Goal: Use online tool/utility: Utilize a website feature to perform a specific function

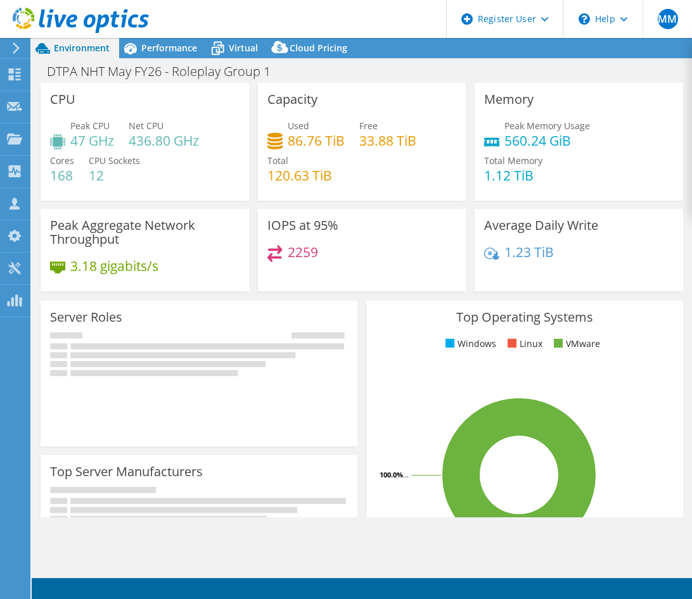
select select "EULondon"
select select "USD"
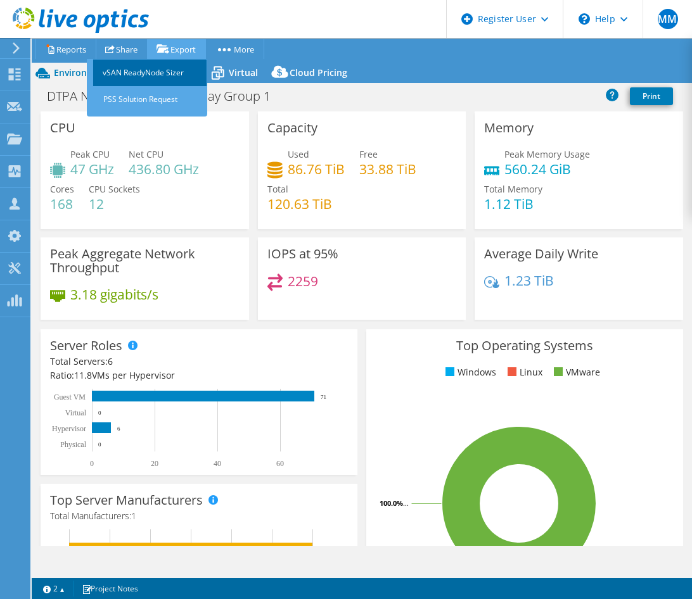
click at [156, 71] on link "vSAN ReadyNode Sizer" at bounding box center [150, 73] width 114 height 27
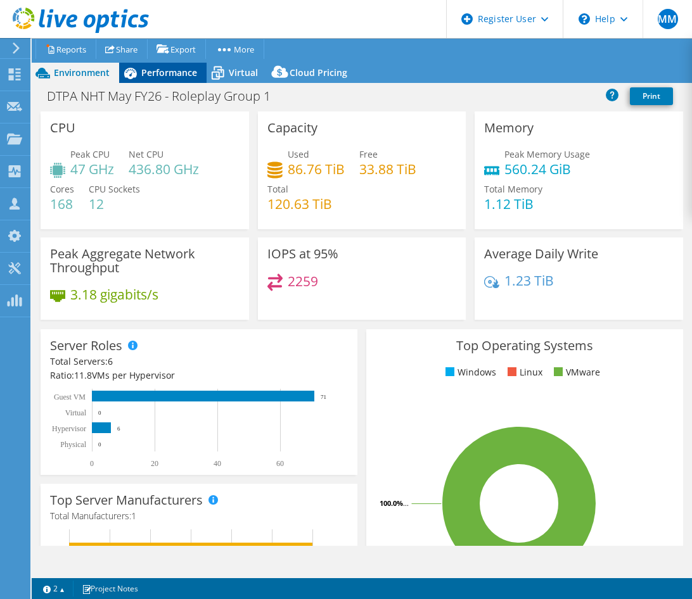
click at [163, 74] on span "Performance" at bounding box center [169, 73] width 56 height 12
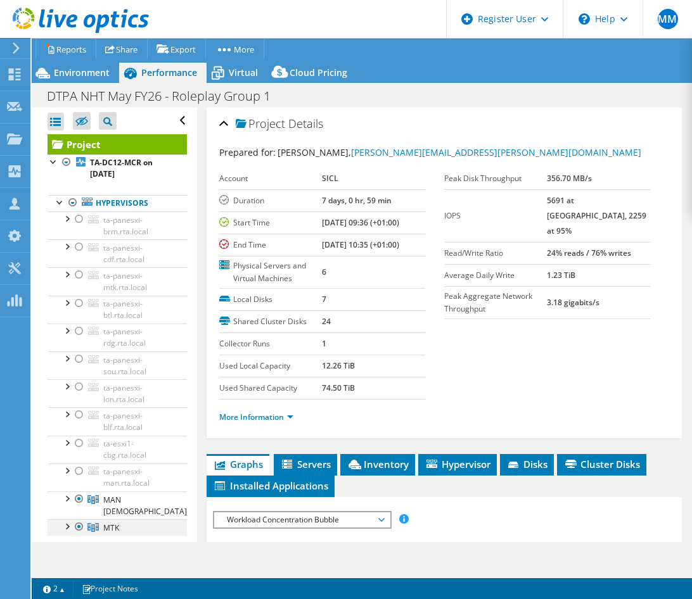
click at [64, 520] on div at bounding box center [66, 526] width 13 height 13
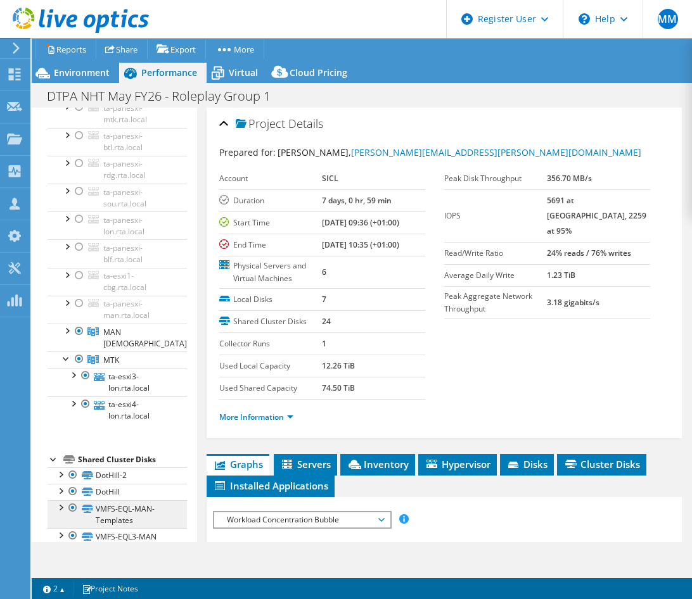
scroll to position [190, 0]
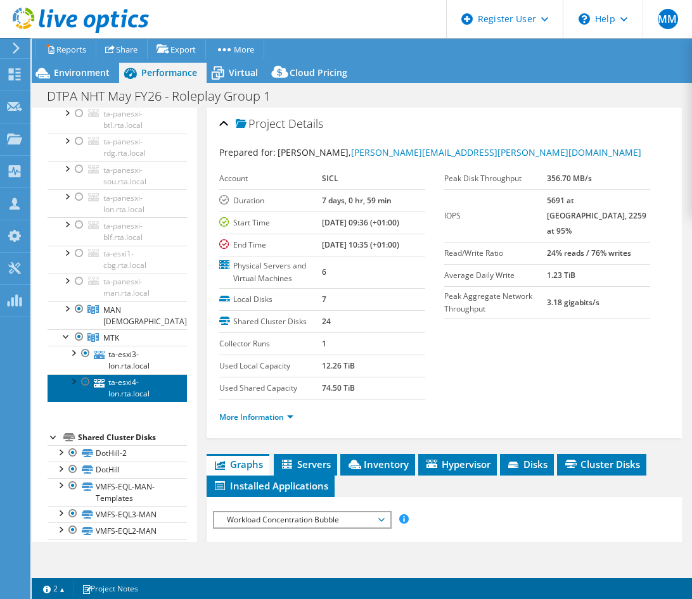
click at [123, 385] on link "ta-esxi4-lon.rta.local" at bounding box center [117, 388] width 139 height 28
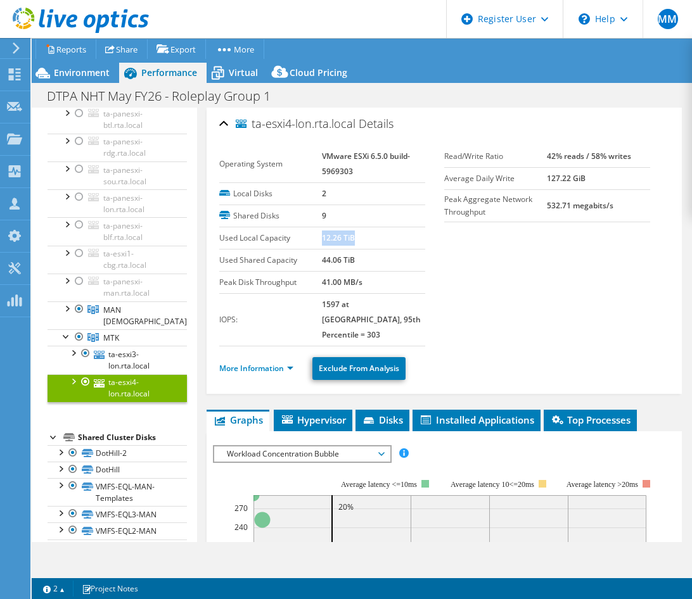
drag, startPoint x: 320, startPoint y: 235, endPoint x: 363, endPoint y: 238, distance: 43.2
click at [363, 238] on td "12.26 TiB" at bounding box center [373, 238] width 103 height 22
click at [247, 363] on link "More Information" at bounding box center [256, 368] width 74 height 11
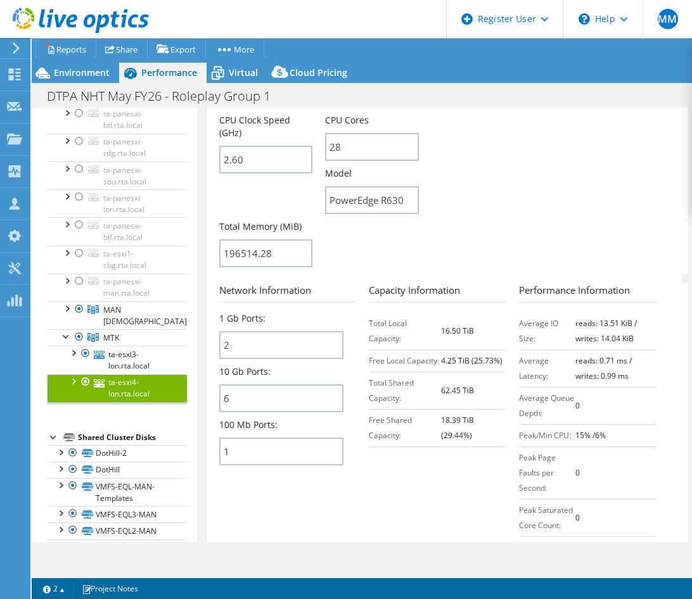
scroll to position [507, 0]
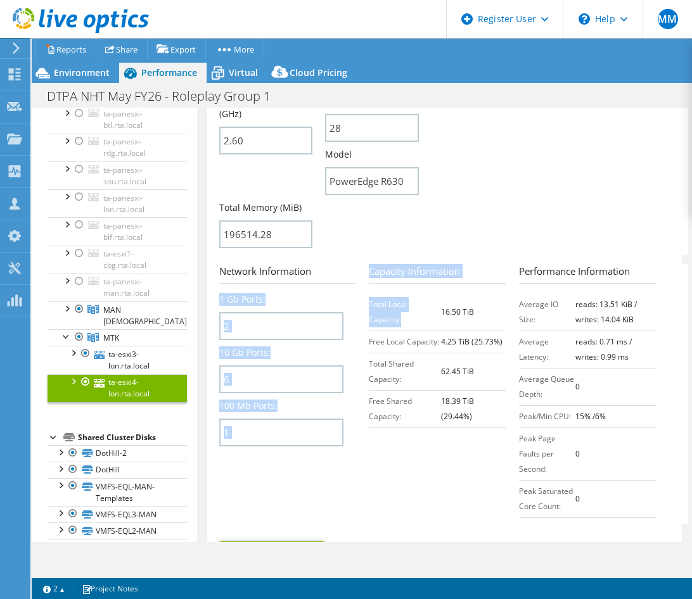
drag, startPoint x: 364, startPoint y: 289, endPoint x: 447, endPoint y: 310, distance: 85.6
click at [438, 309] on section "Network Information 1 Gb Ports: 2 10 Gb Ports: 6 100 Mb Ports: 1 Capacity Infor…" at bounding box center [447, 394] width 456 height 260
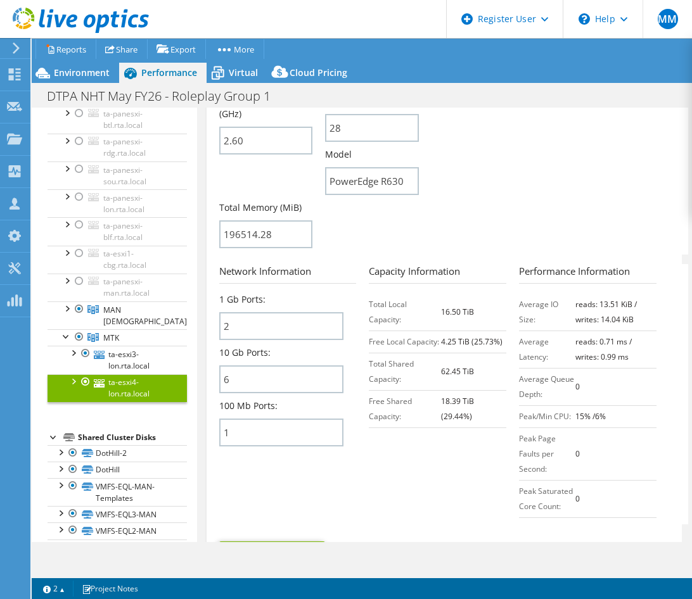
drag, startPoint x: 447, startPoint y: 310, endPoint x: 456, endPoint y: 313, distance: 10.0
click at [454, 314] on td "16.50 TiB" at bounding box center [473, 311] width 65 height 37
drag, startPoint x: 456, startPoint y: 313, endPoint x: 425, endPoint y: 316, distance: 31.2
click at [425, 331] on td "Free Local Capacity:" at bounding box center [405, 342] width 72 height 22
drag, startPoint x: 425, startPoint y: 316, endPoint x: 480, endPoint y: 332, distance: 56.7
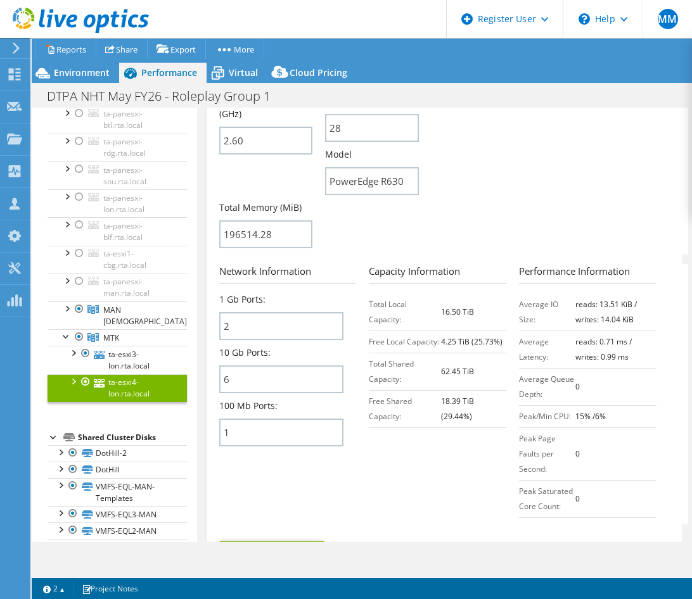
click at [478, 332] on td "4.25 TiB (25.73%)" at bounding box center [473, 342] width 65 height 22
drag, startPoint x: 469, startPoint y: 297, endPoint x: 392, endPoint y: 292, distance: 76.8
click at [392, 293] on tr "Total Local Capacity: 16.50 TiB" at bounding box center [437, 311] width 137 height 37
drag, startPoint x: 392, startPoint y: 292, endPoint x: 418, endPoint y: 309, distance: 31.1
click at [418, 309] on td "Total Local Capacity:" at bounding box center [405, 311] width 72 height 37
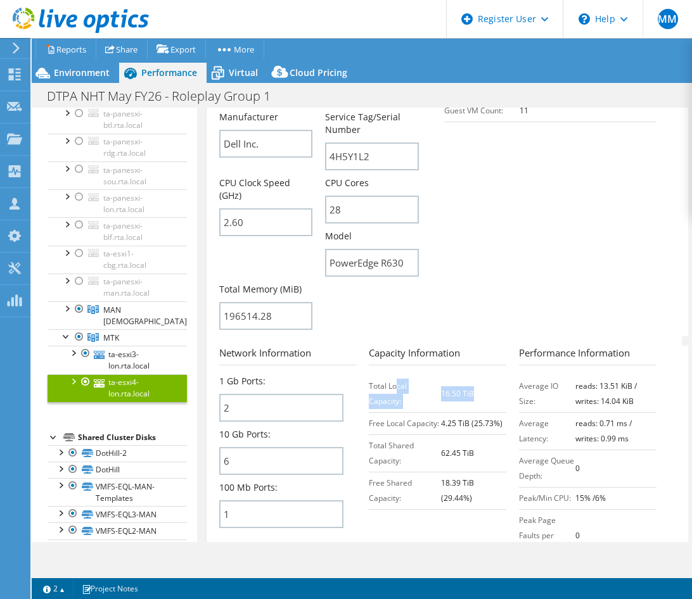
scroll to position [317, 0]
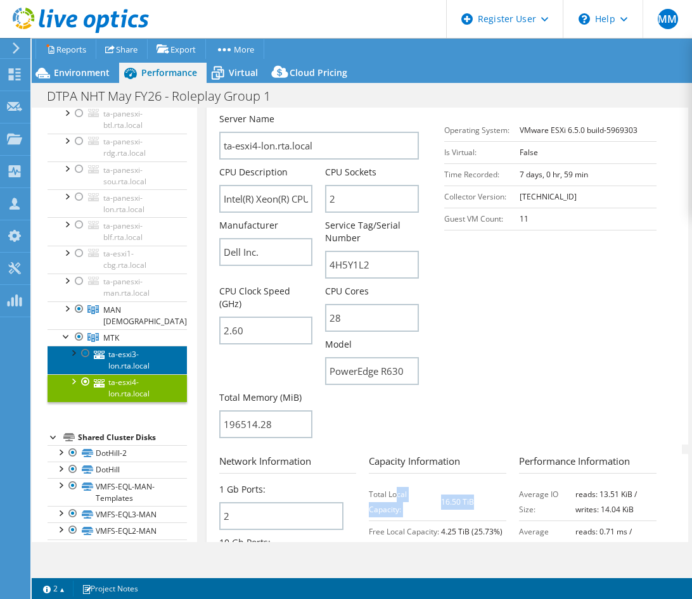
click at [136, 350] on link "ta-esxi3-lon.rta.local" at bounding box center [117, 360] width 139 height 28
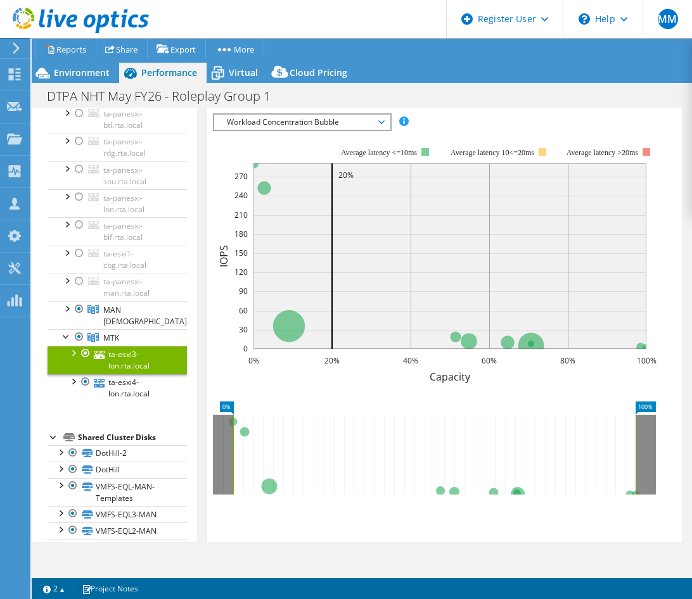
scroll to position [0, 0]
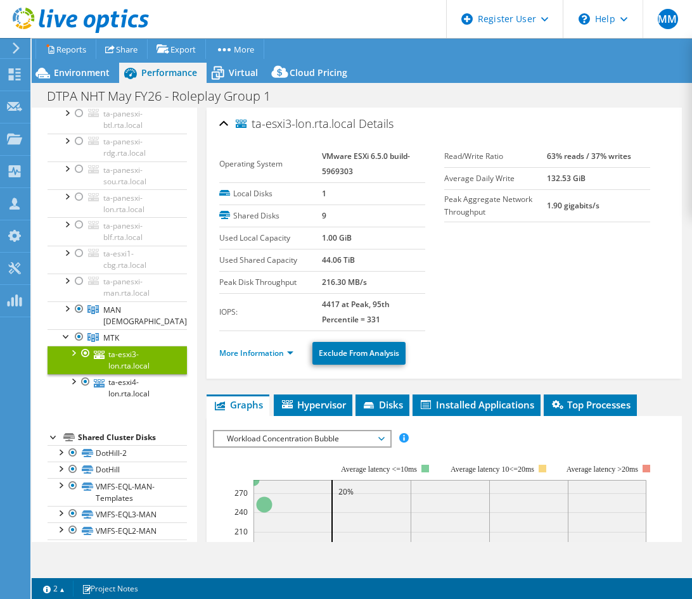
click at [250, 359] on li "More Information" at bounding box center [260, 354] width 82 height 14
click at [250, 355] on link "More Information" at bounding box center [256, 353] width 74 height 11
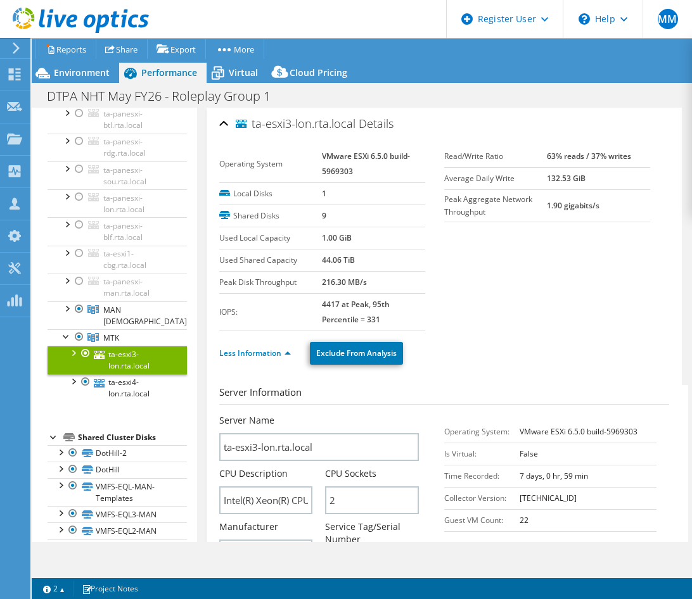
drag, startPoint x: 328, startPoint y: 239, endPoint x: 355, endPoint y: 241, distance: 26.7
click at [353, 239] on tr "Used Local Capacity 1.00 GiB" at bounding box center [322, 238] width 206 height 22
drag, startPoint x: 355, startPoint y: 241, endPoint x: 450, endPoint y: 299, distance: 111.2
click at [450, 299] on section "Operating System VMware ESXi 6.5.0 build-5969303 Local Disks 1 Shared Disks 9 U…" at bounding box center [444, 239] width 450 height 186
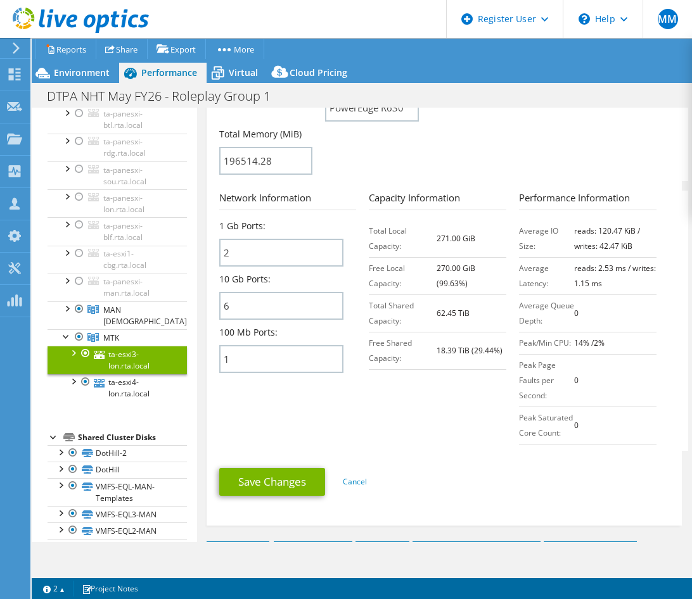
scroll to position [570, 0]
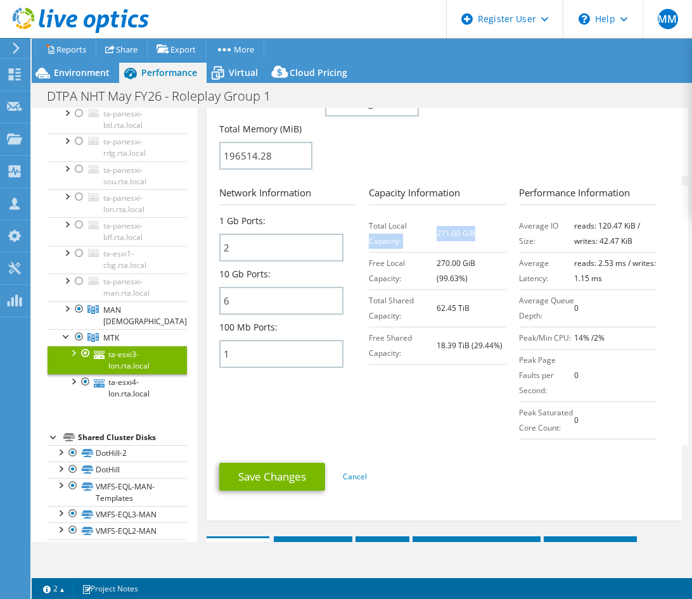
drag, startPoint x: 431, startPoint y: 233, endPoint x: 469, endPoint y: 234, distance: 38.7
click at [469, 234] on tr "Total Local Capacity: 271.00 GiB" at bounding box center [437, 233] width 137 height 37
click at [470, 241] on td "271.00 GiB" at bounding box center [472, 233] width 70 height 37
click at [437, 233] on b "271.00 GiB" at bounding box center [456, 233] width 39 height 11
drag, startPoint x: 431, startPoint y: 234, endPoint x: 447, endPoint y: 234, distance: 15.2
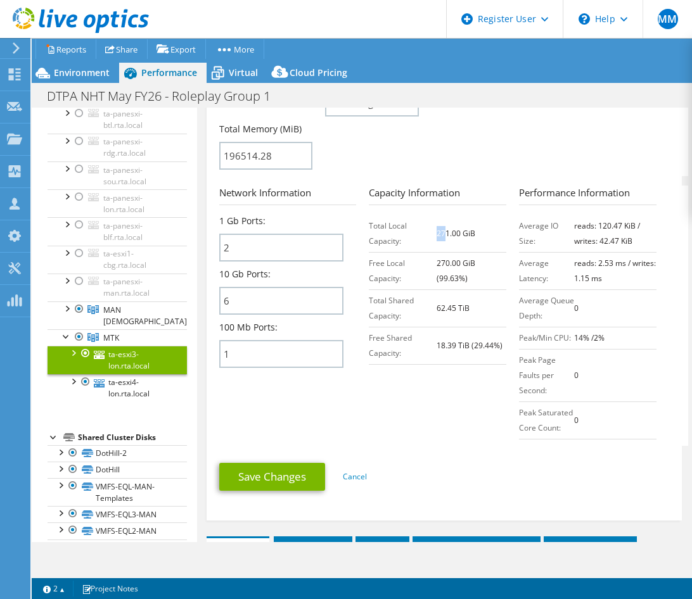
click at [446, 234] on b "271.00 GiB" at bounding box center [456, 233] width 39 height 11
drag, startPoint x: 447, startPoint y: 234, endPoint x: 324, endPoint y: 291, distance: 134.9
click at [473, 286] on td "270.00 GiB (99.63%)" at bounding box center [472, 270] width 70 height 37
click at [243, 94] on h1 "DTPA NHT May FY26 - Roleplay Group 1" at bounding box center [165, 96] width 249 height 14
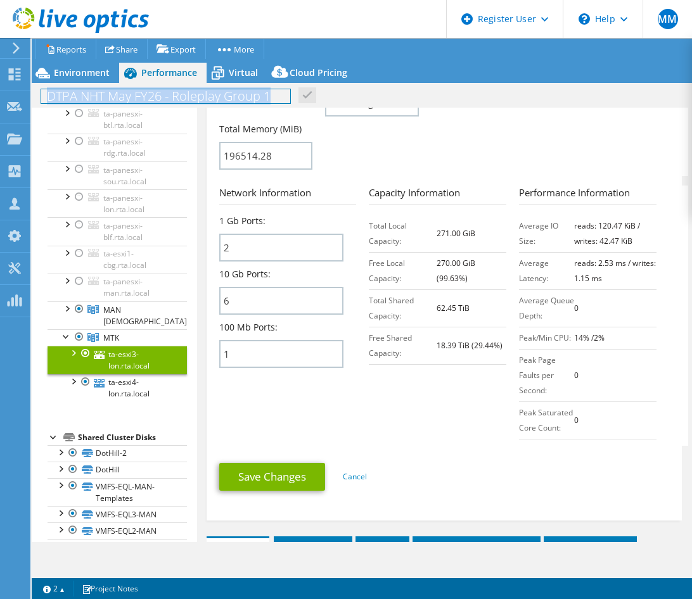
click at [243, 94] on h1 "DTPA NHT May FY26 - Roleplay Group 1" at bounding box center [165, 96] width 249 height 14
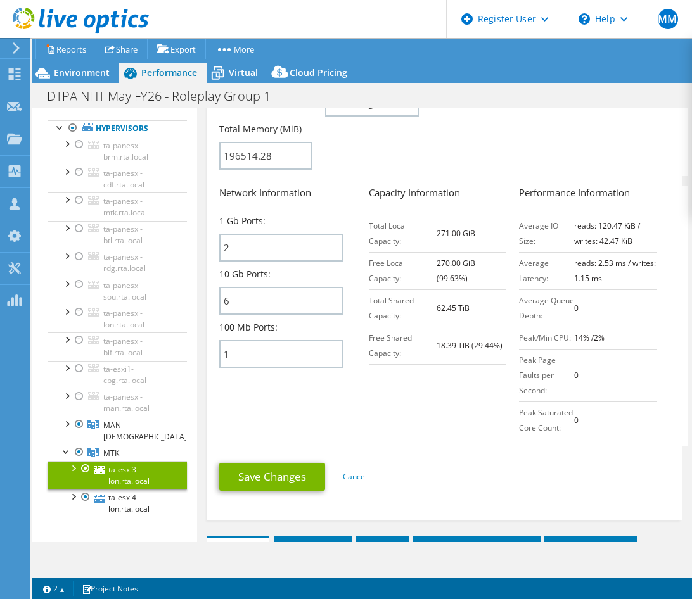
scroll to position [0, 0]
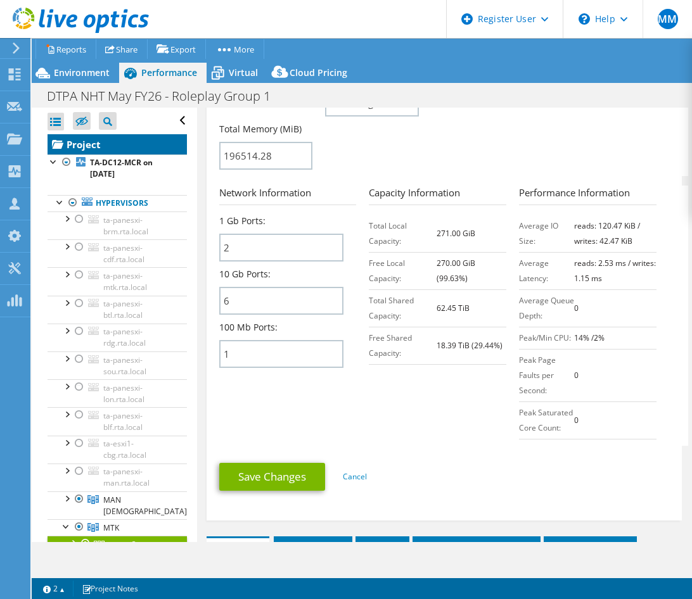
click at [98, 149] on link "Project" at bounding box center [117, 144] width 139 height 20
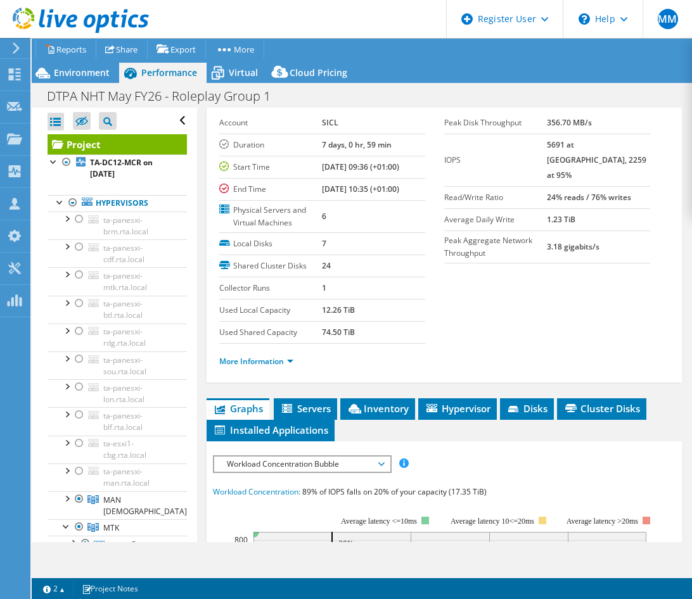
scroll to position [55, 0]
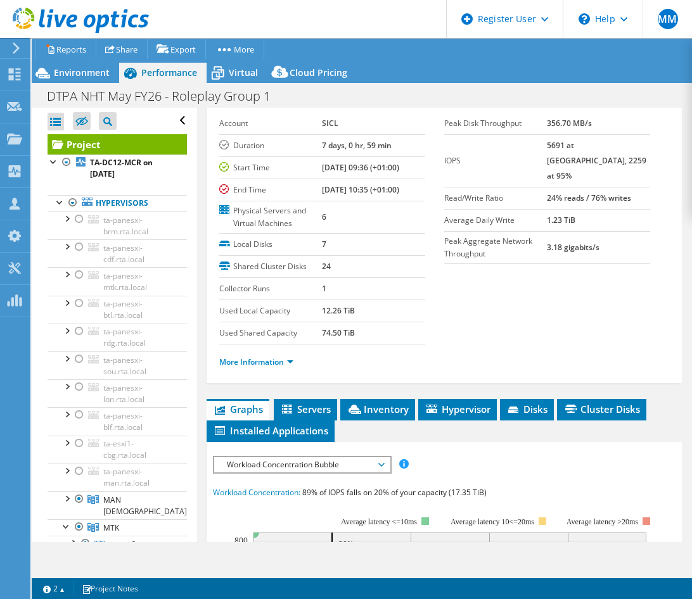
click at [298, 459] on span "Workload Concentration Bubble" at bounding box center [301, 464] width 163 height 15
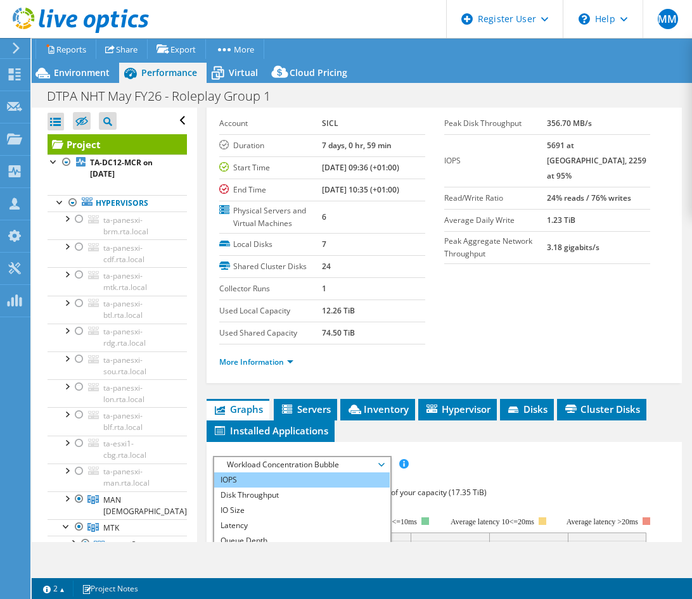
click at [271, 478] on li "IOPS" at bounding box center [302, 480] width 176 height 15
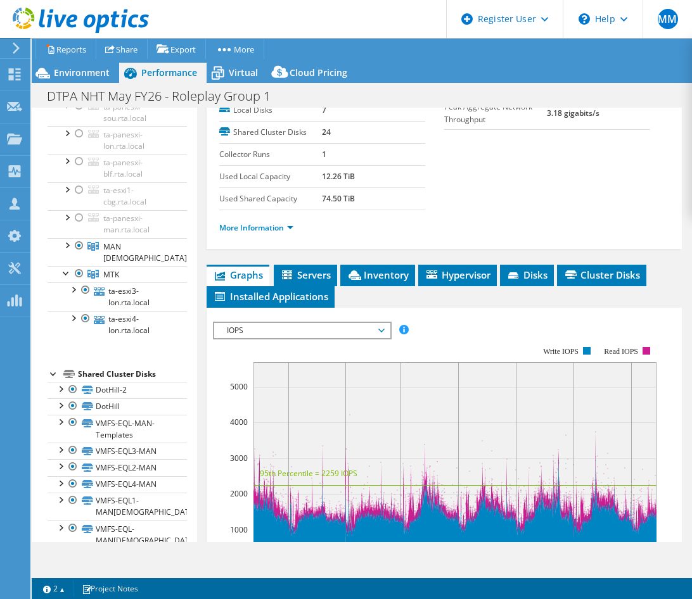
scroll to position [182, 0]
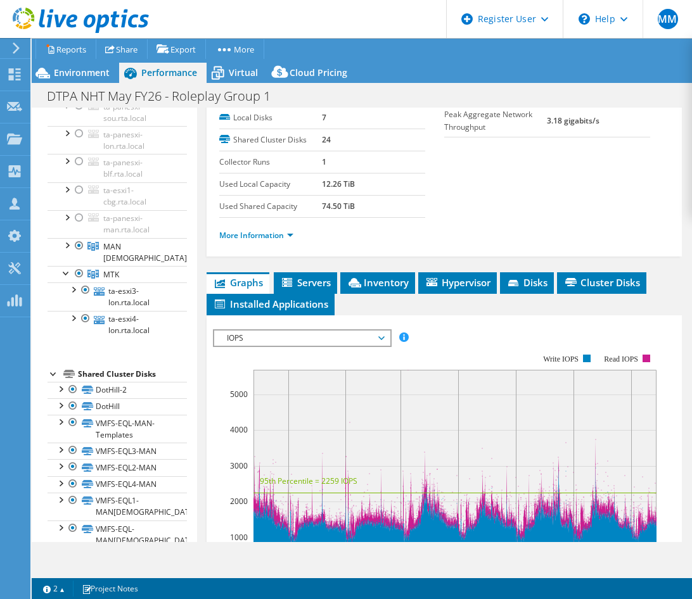
click at [93, 367] on div "Shared Cluster Disks" at bounding box center [132, 374] width 109 height 15
click at [78, 367] on div "Shared Cluster Disks" at bounding box center [132, 374] width 109 height 15
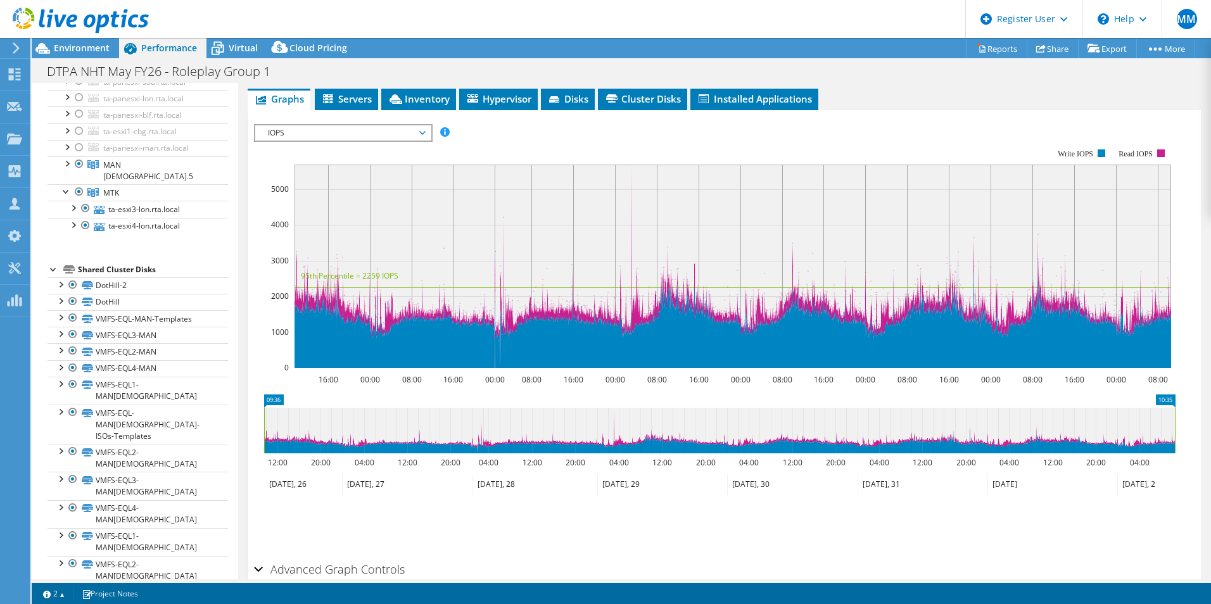
scroll to position [0, 0]
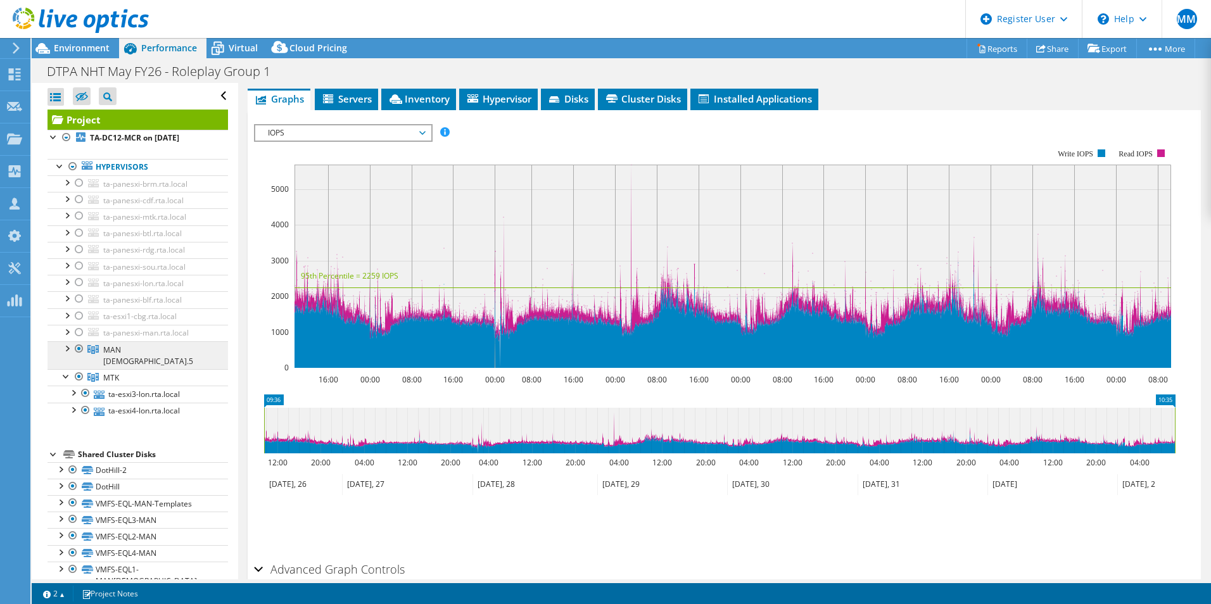
click at [112, 353] on span "MAN [DEMOGRAPHIC_DATA].5" at bounding box center [148, 356] width 90 height 22
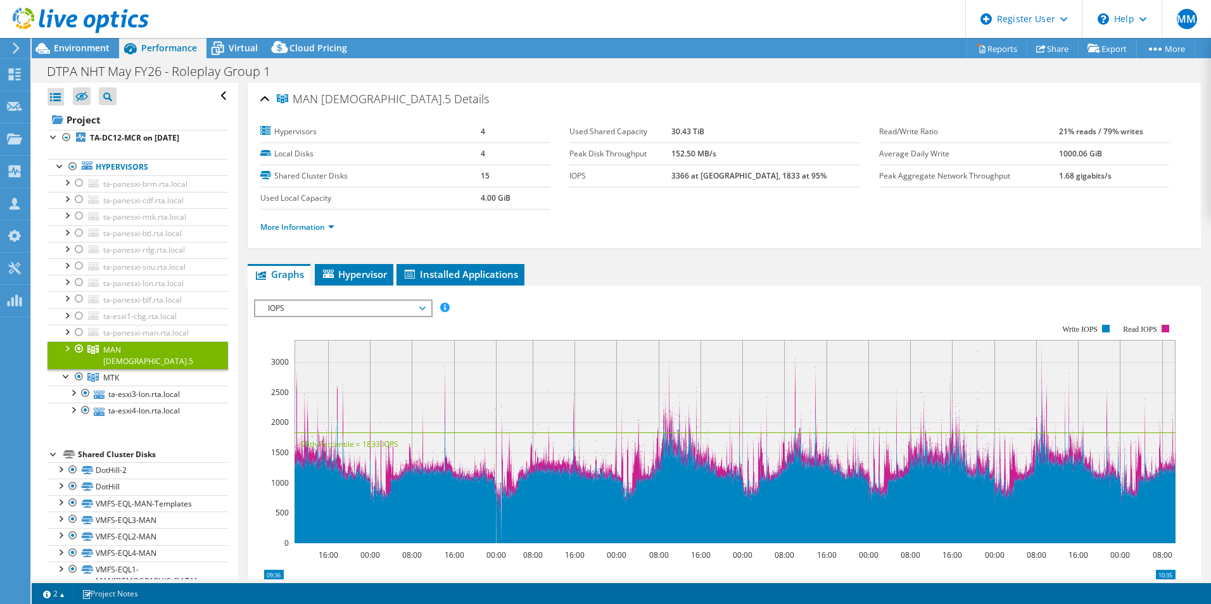
click at [570, 179] on label "IOPS" at bounding box center [621, 176] width 102 height 13
drag, startPoint x: 570, startPoint y: 179, endPoint x: 667, endPoint y: 205, distance: 99.7
click at [667, 205] on section "Hypervisors 4 Local Disks 4 Shared Cluster Disks 15 Used Local Capacity 4.00 Gi…" at bounding box center [569, 165] width 619 height 89
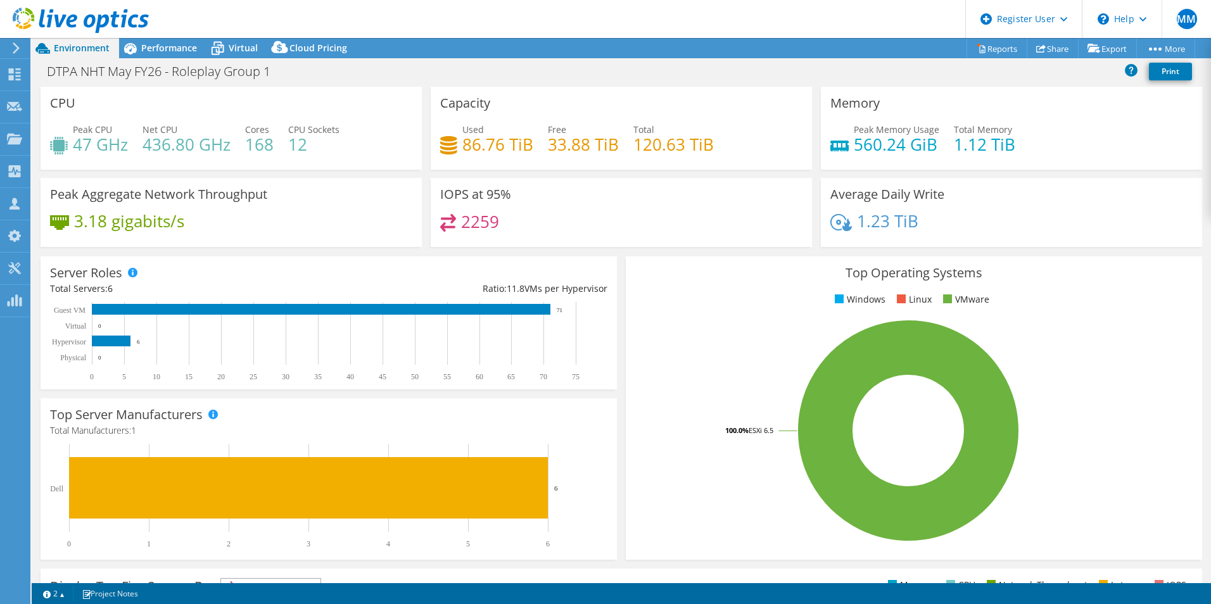
select select "EULondon"
select select "USD"
